Goal: Information Seeking & Learning: Learn about a topic

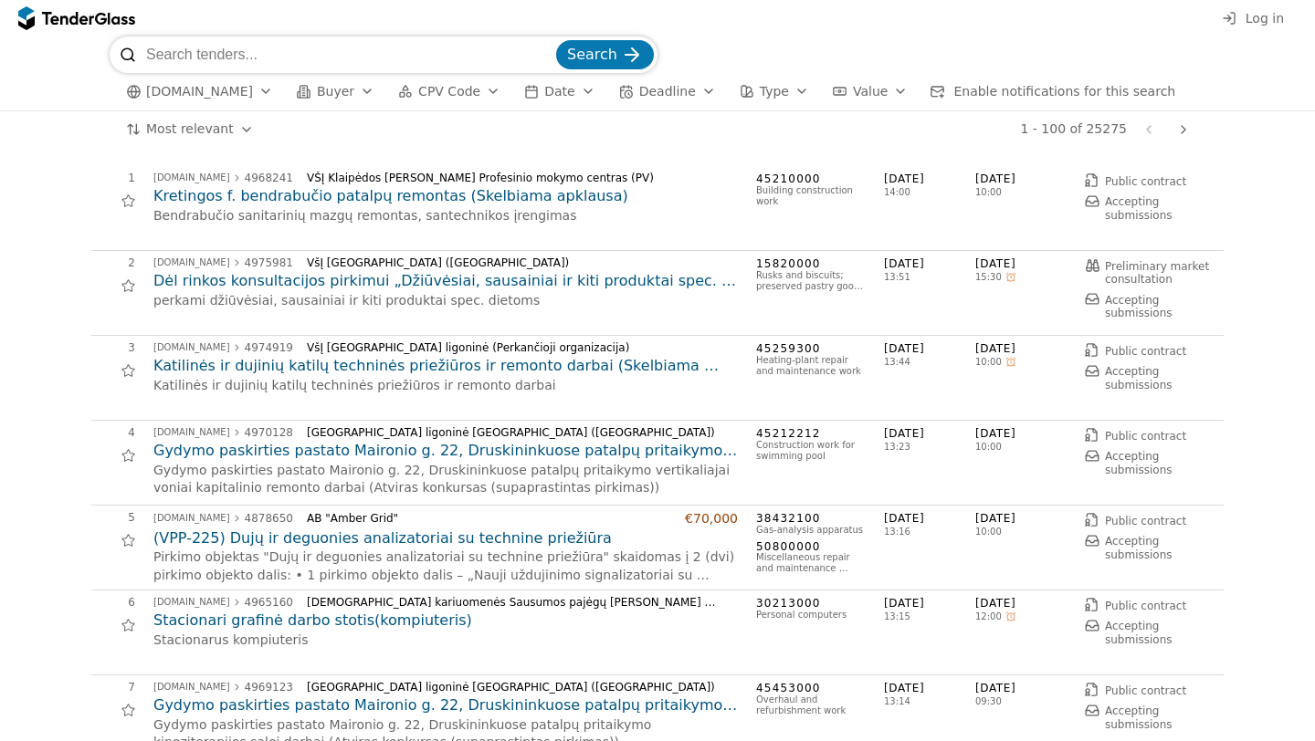
click at [311, 60] on input "search" at bounding box center [349, 55] width 406 height 37
type input "r"
type input "šokol"
click at [613, 49] on span "Search" at bounding box center [592, 54] width 50 height 17
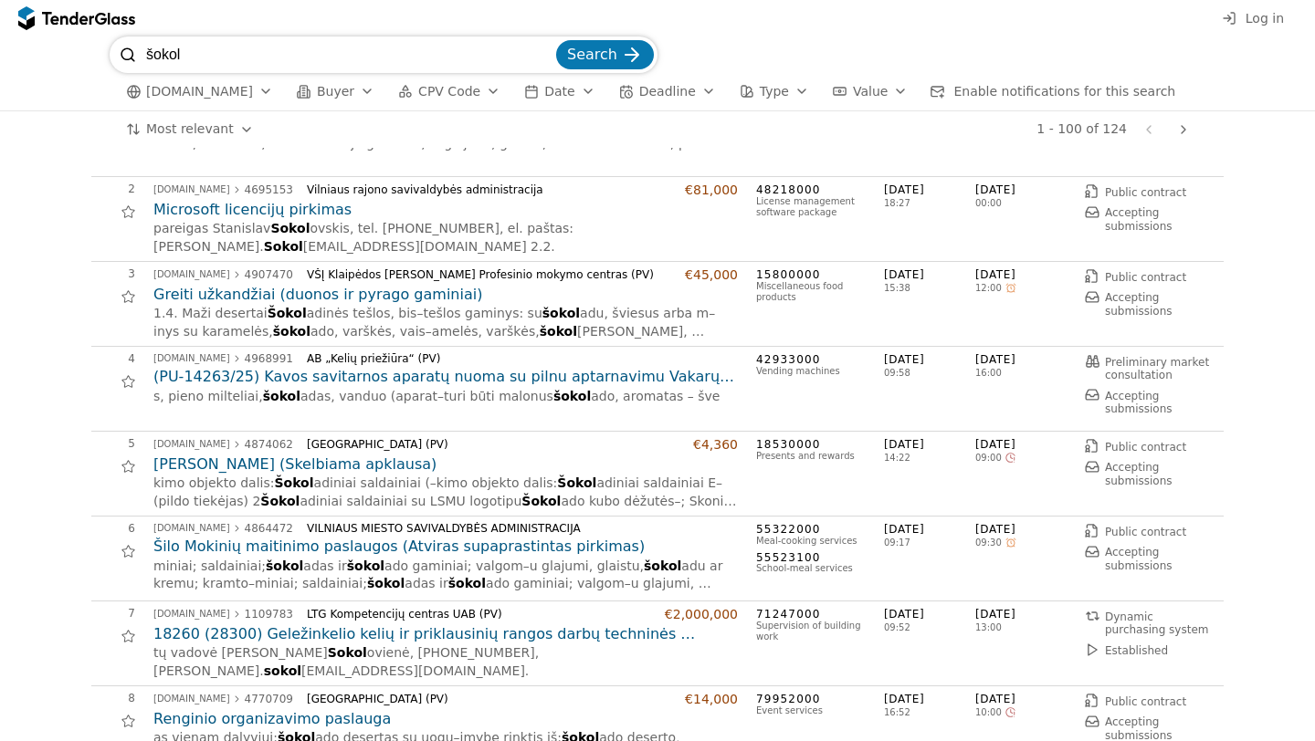
scroll to position [80, 0]
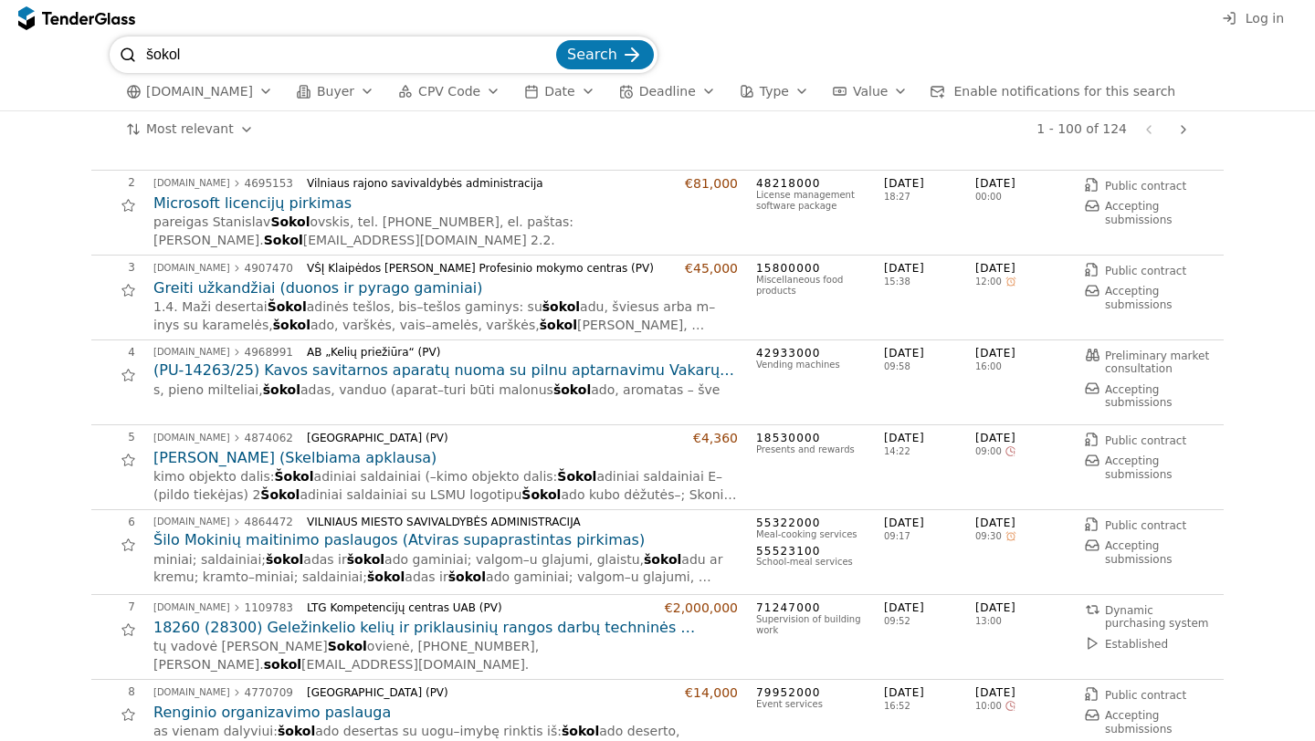
click at [367, 460] on h2 "[PERSON_NAME] (Skelbiama apklausa)" at bounding box center [445, 458] width 584 height 20
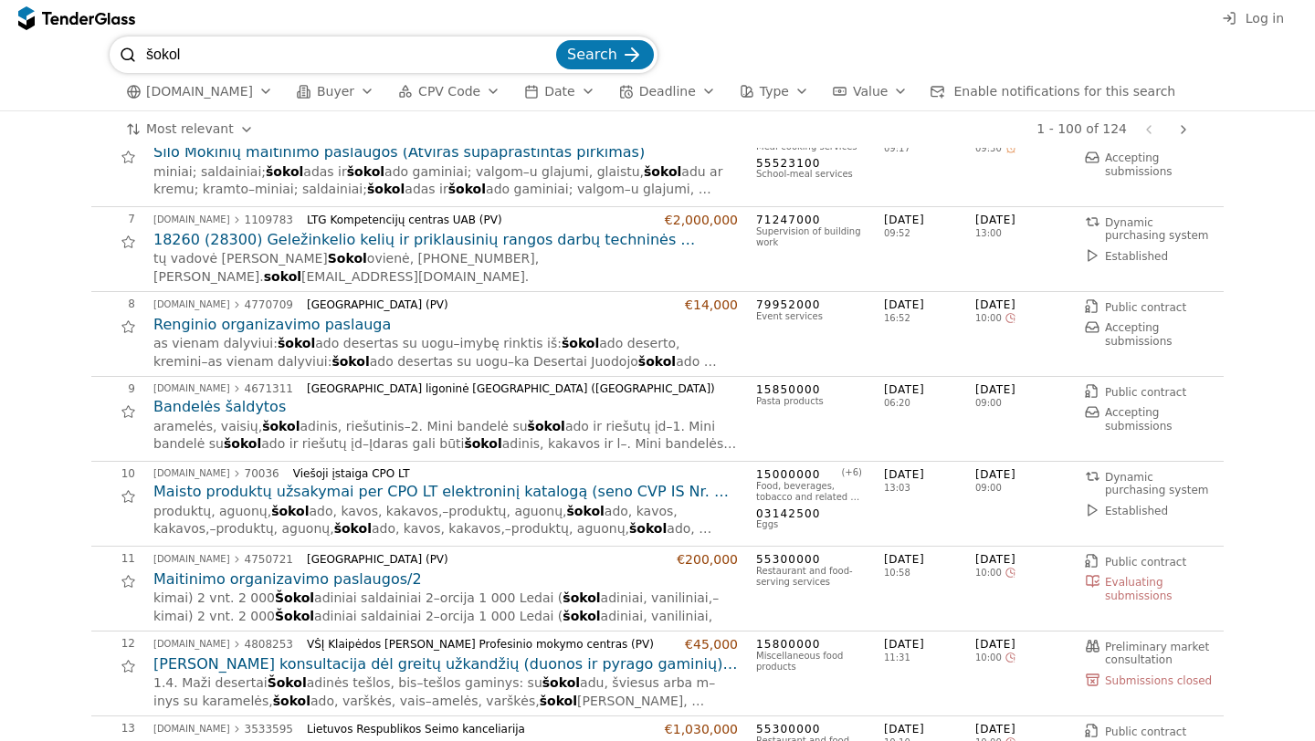
scroll to position [483, 0]
